Goal: Task Accomplishment & Management: Manage account settings

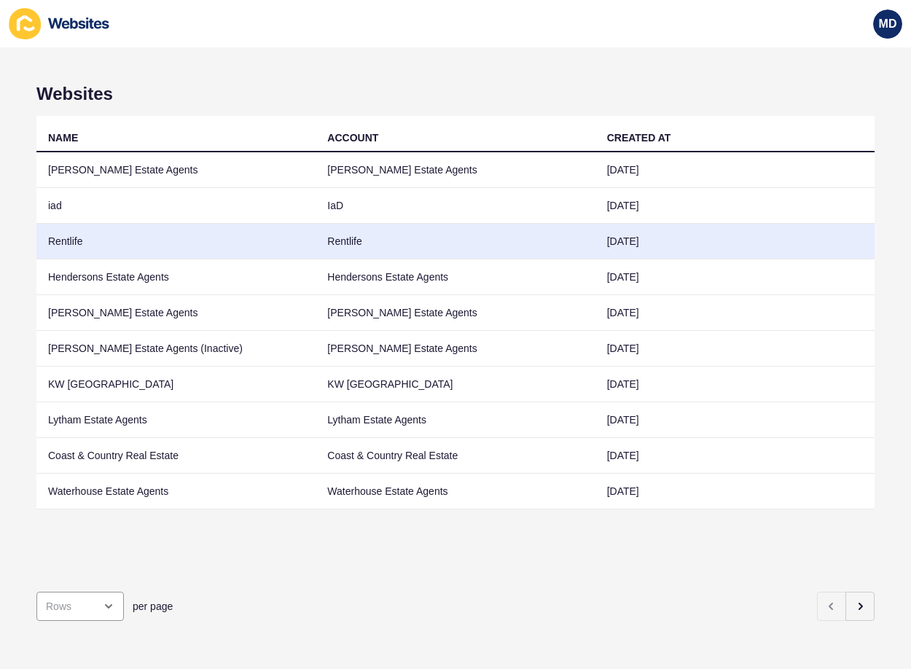
click at [217, 251] on td "Rentlife" at bounding box center [175, 242] width 279 height 36
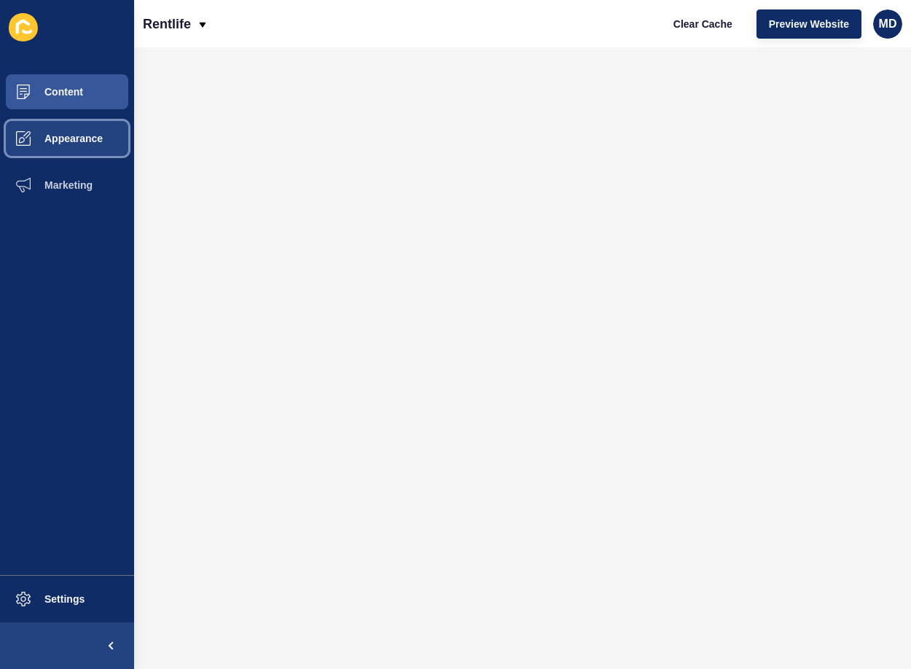
click at [68, 133] on span "Appearance" at bounding box center [50, 139] width 105 height 12
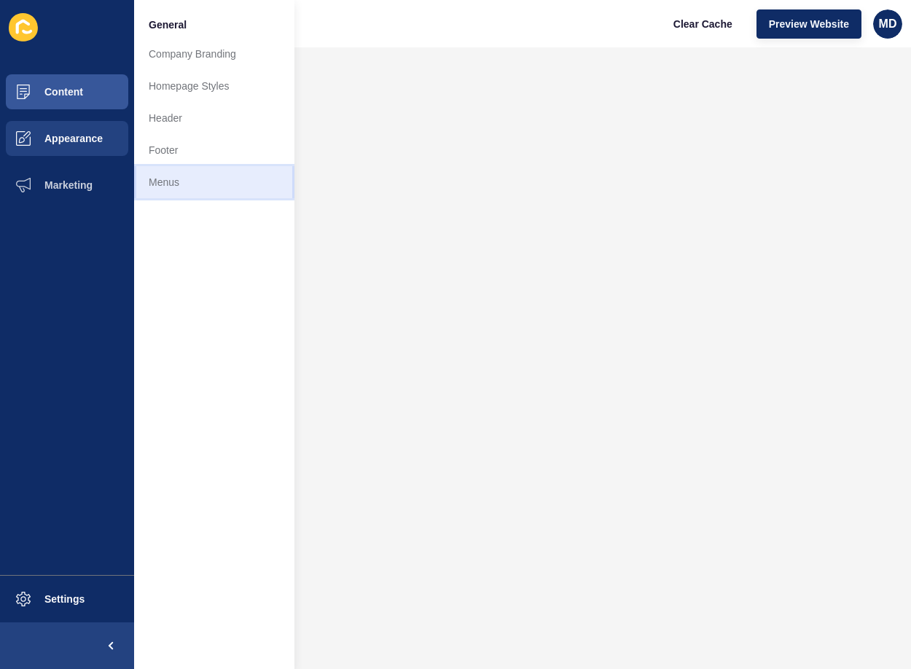
click at [162, 189] on link "Menus" at bounding box center [214, 182] width 160 height 32
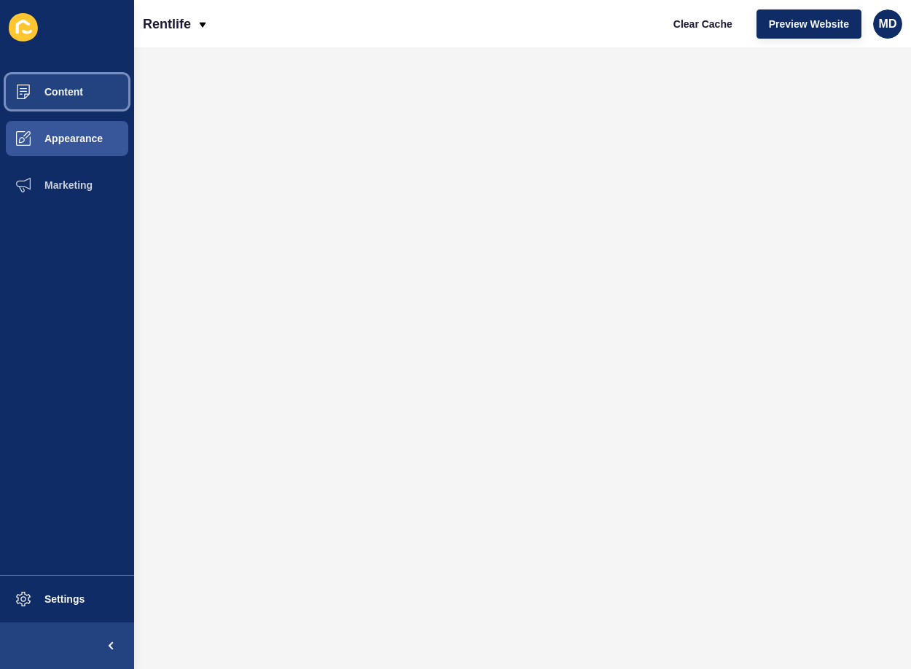
click at [79, 99] on button "Content" at bounding box center [67, 91] width 134 height 47
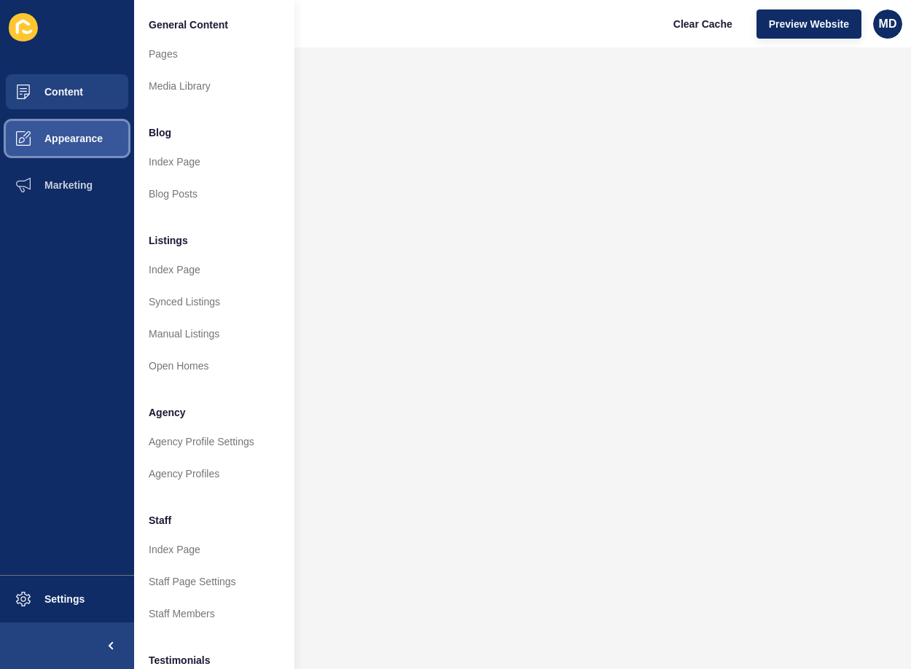
click at [102, 132] on button "Appearance" at bounding box center [67, 138] width 134 height 47
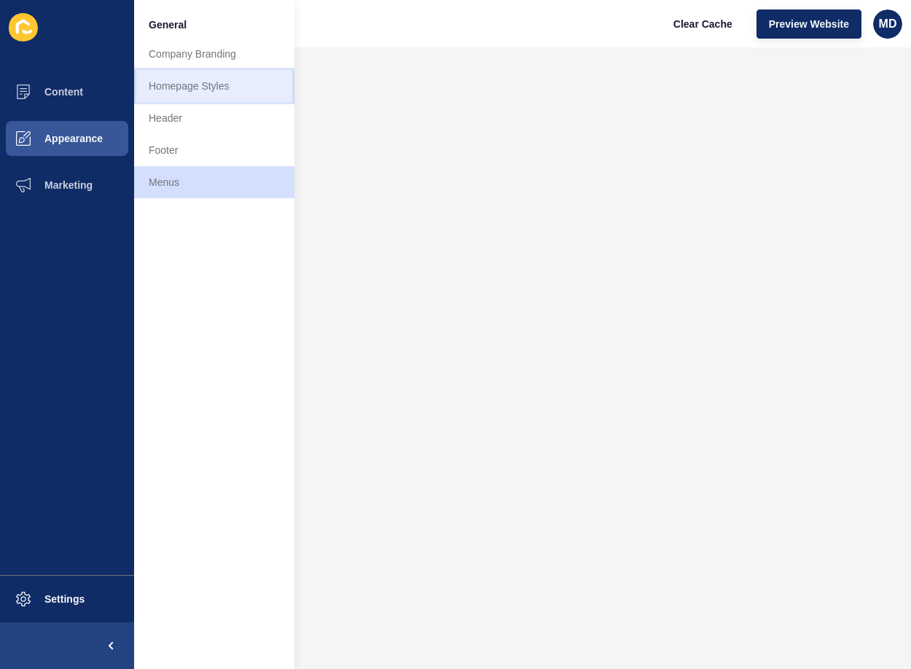
click at [207, 87] on link "Homepage Styles" at bounding box center [214, 86] width 160 height 32
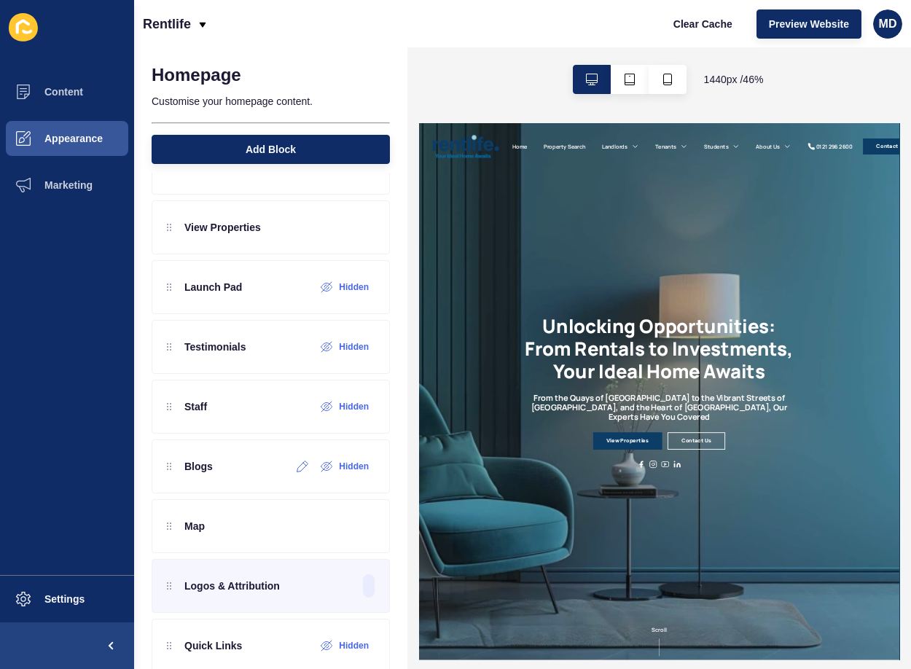
scroll to position [318, 0]
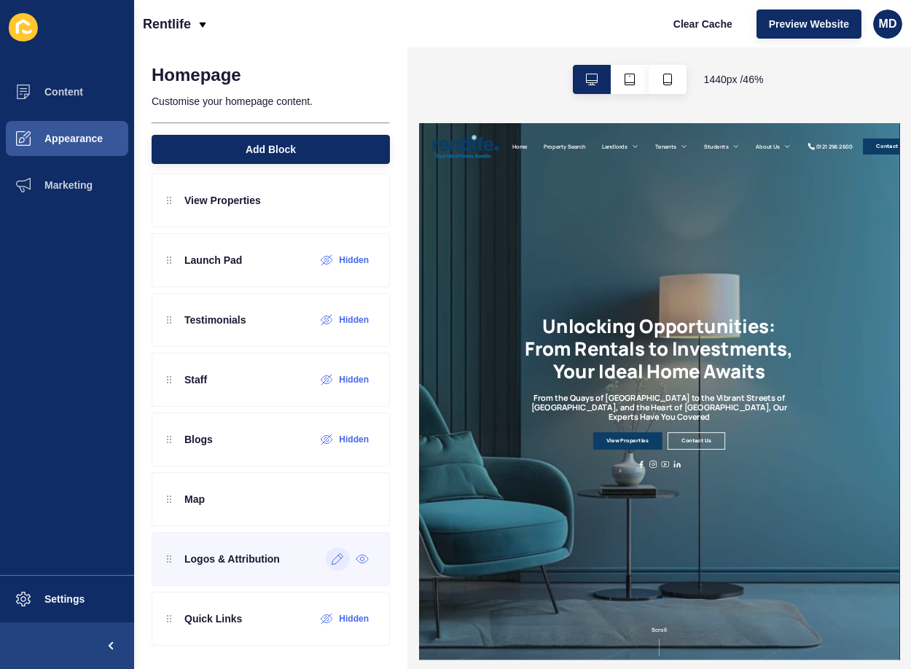
click at [331, 557] on icon at bounding box center [337, 559] width 12 height 12
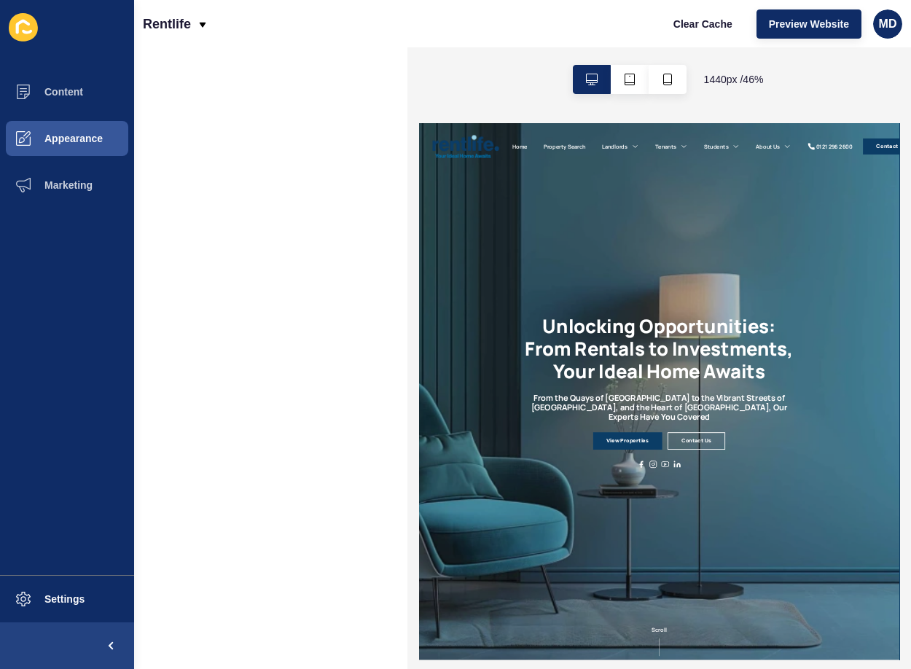
scroll to position [0, 0]
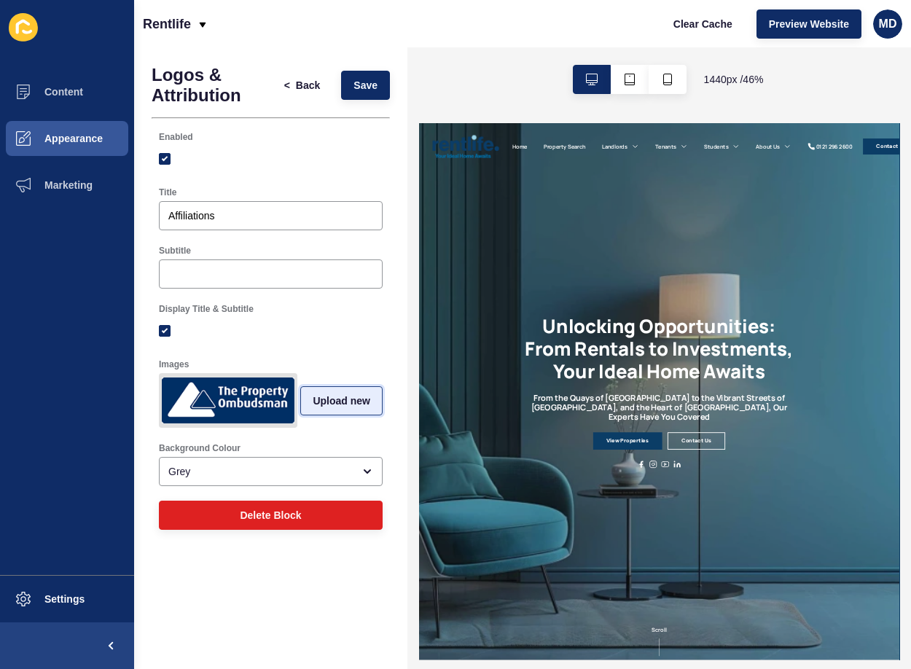
click at [314, 401] on span "Upload new" at bounding box center [342, 400] width 58 height 15
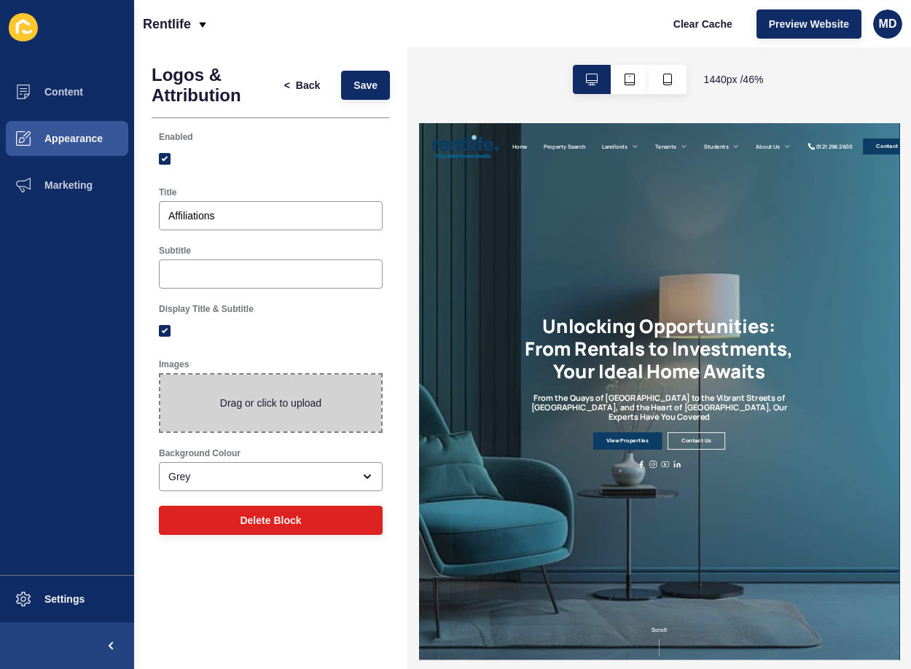
click at [314, 401] on span at bounding box center [270, 402] width 221 height 57
click at [160, 374] on input "Drag or click to upload" at bounding box center [160, 374] width 0 height 0
type input "C:\fakepath\Propertymark CMP logo (White).png"
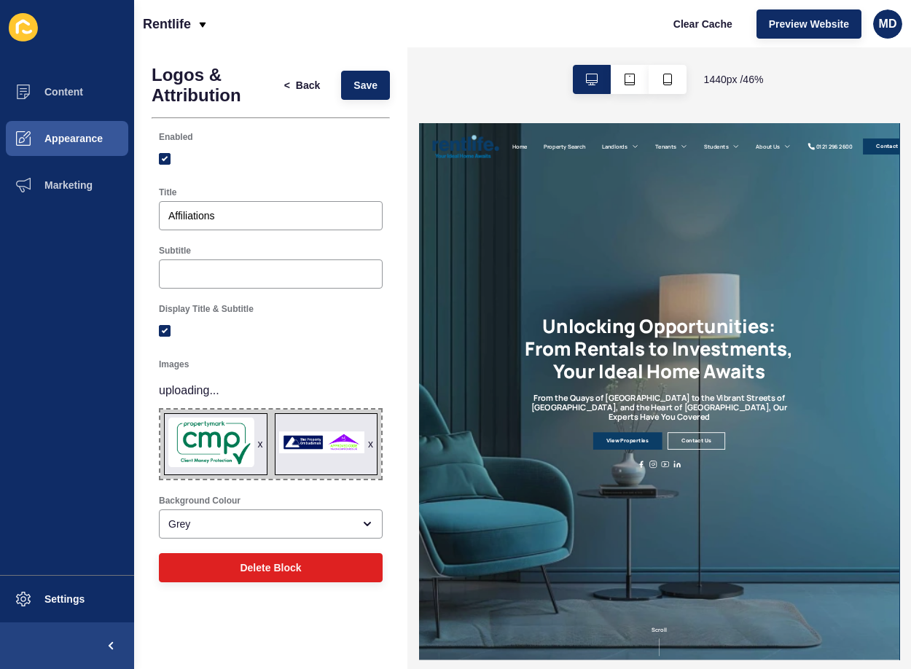
click at [319, 157] on div at bounding box center [271, 158] width 224 height 13
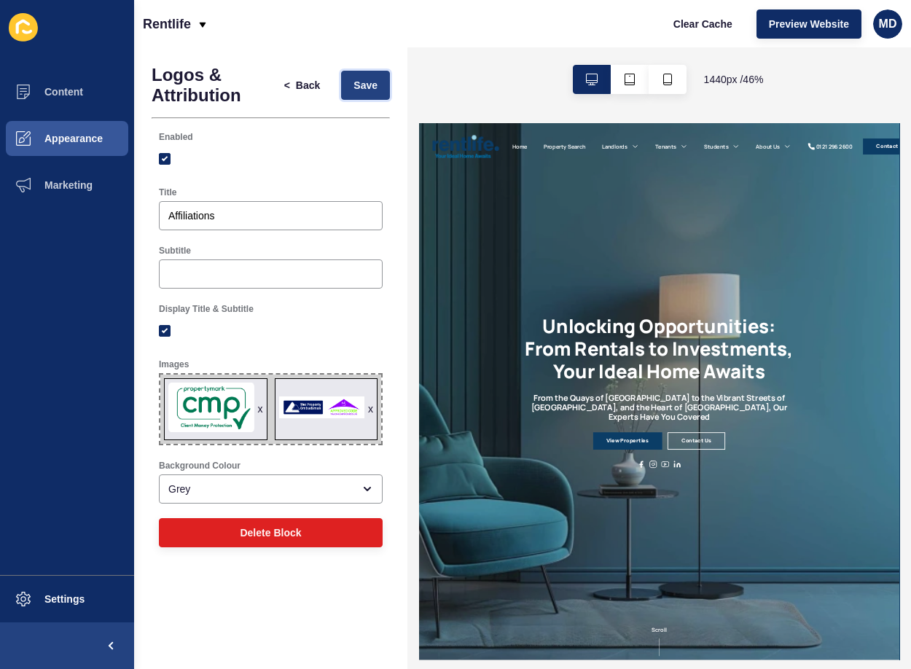
click at [371, 85] on span "Save" at bounding box center [365, 85] width 24 height 15
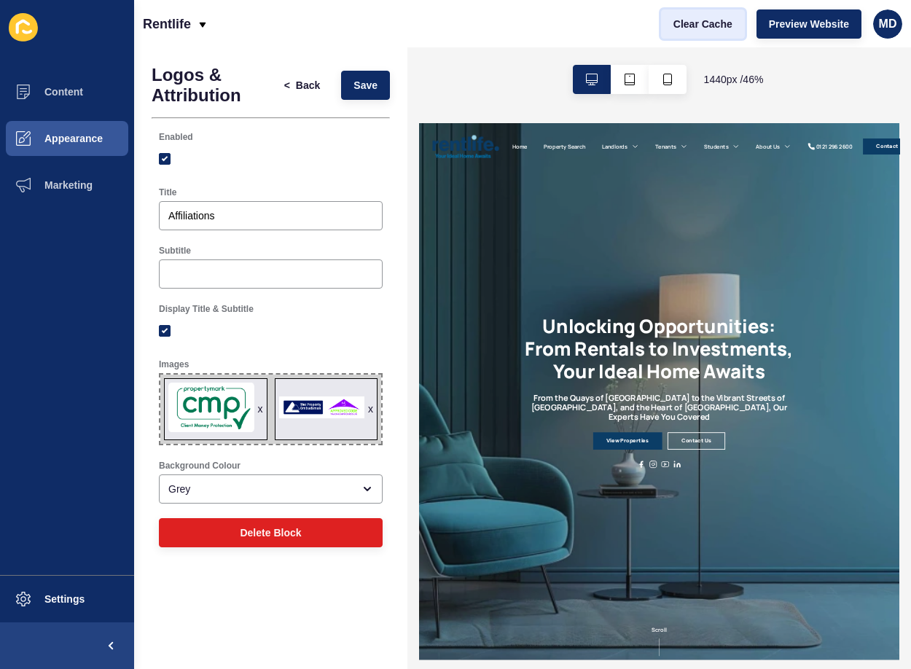
click at [683, 28] on span "Clear Cache" at bounding box center [702, 24] width 59 height 15
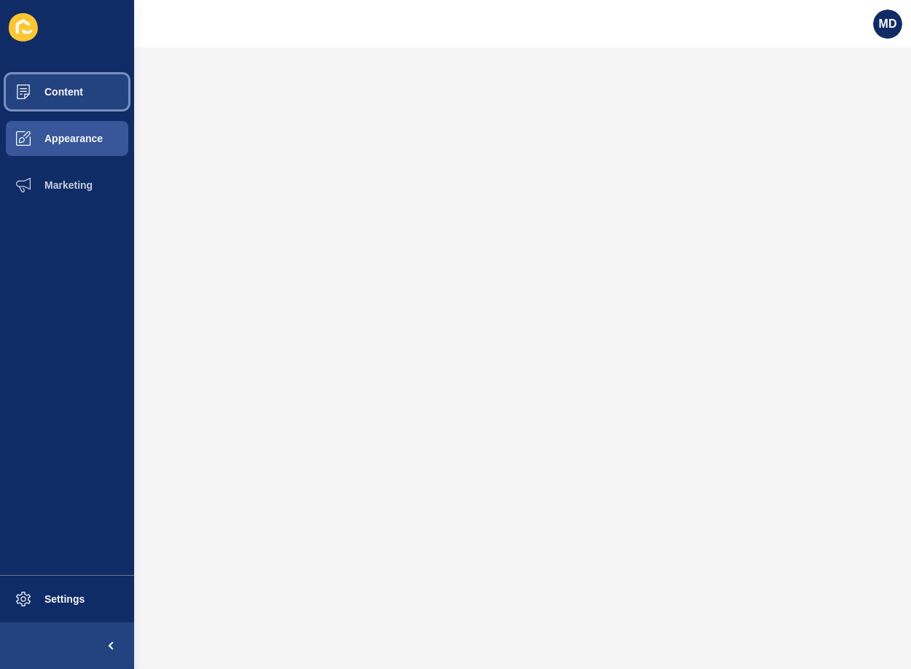
click at [83, 87] on button "Content" at bounding box center [67, 91] width 134 height 47
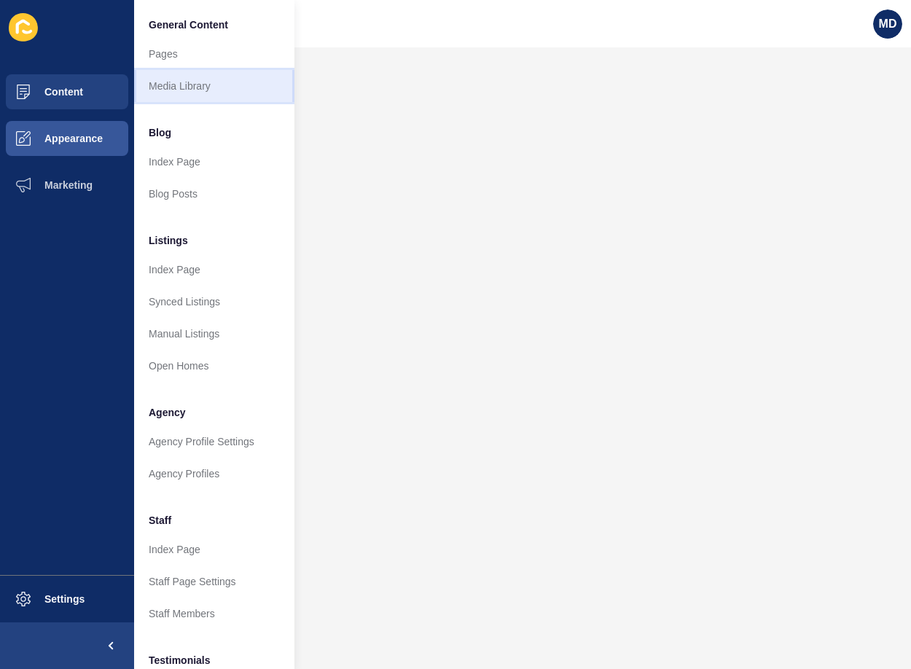
click at [168, 83] on link "Media Library" at bounding box center [214, 86] width 160 height 32
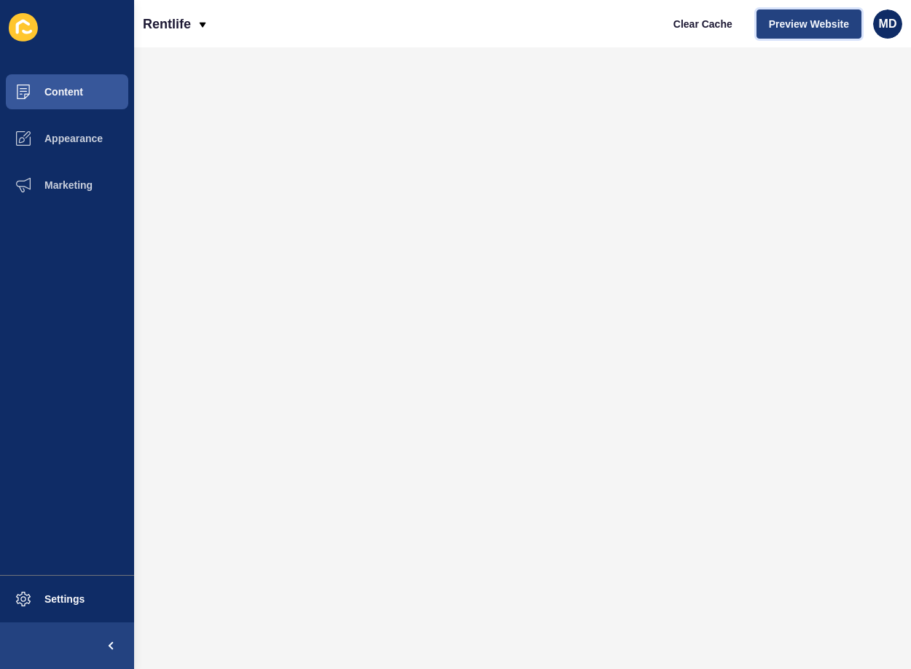
click at [776, 25] on span "Preview Website" at bounding box center [809, 24] width 80 height 15
